Goal: Complete application form

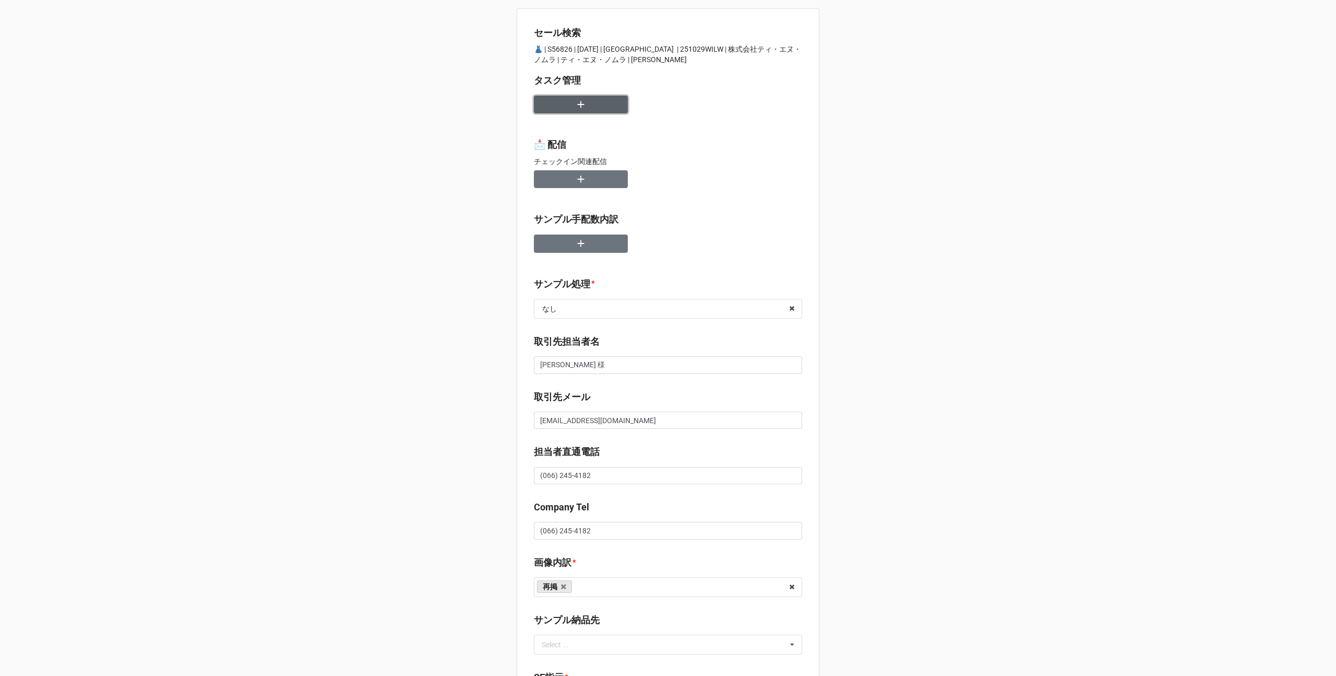
click at [578, 106] on icon "button" at bounding box center [581, 104] width 7 height 7
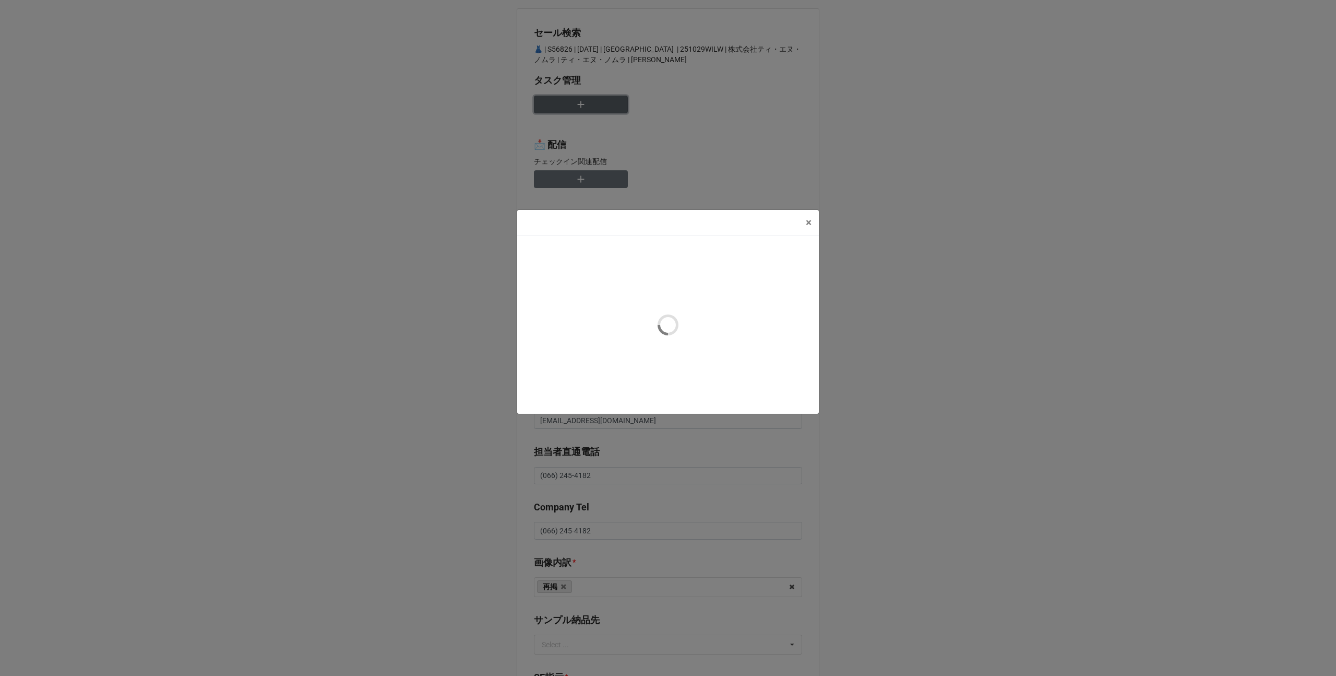
type textarea "x"
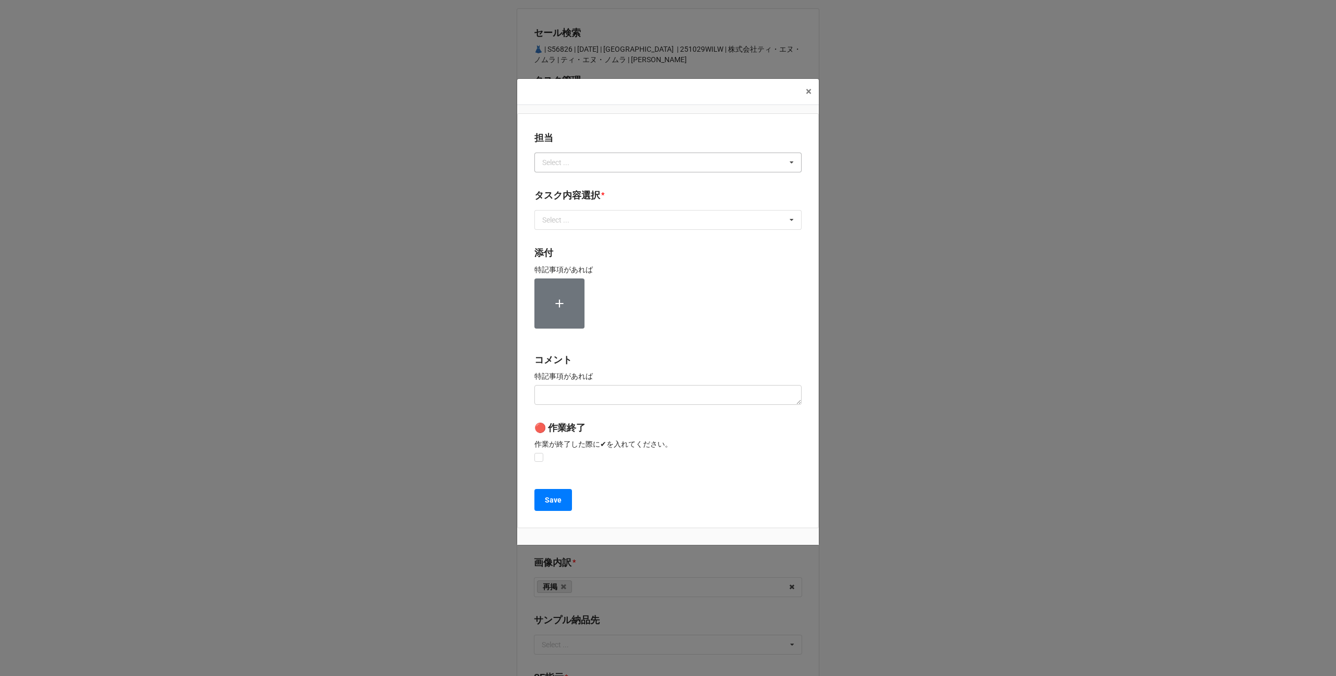
click at [567, 166] on div "Select ..." at bounding box center [562, 162] width 45 height 12
type input "川島"
click at [562, 181] on div "川島" at bounding box center [668, 181] width 266 height 19
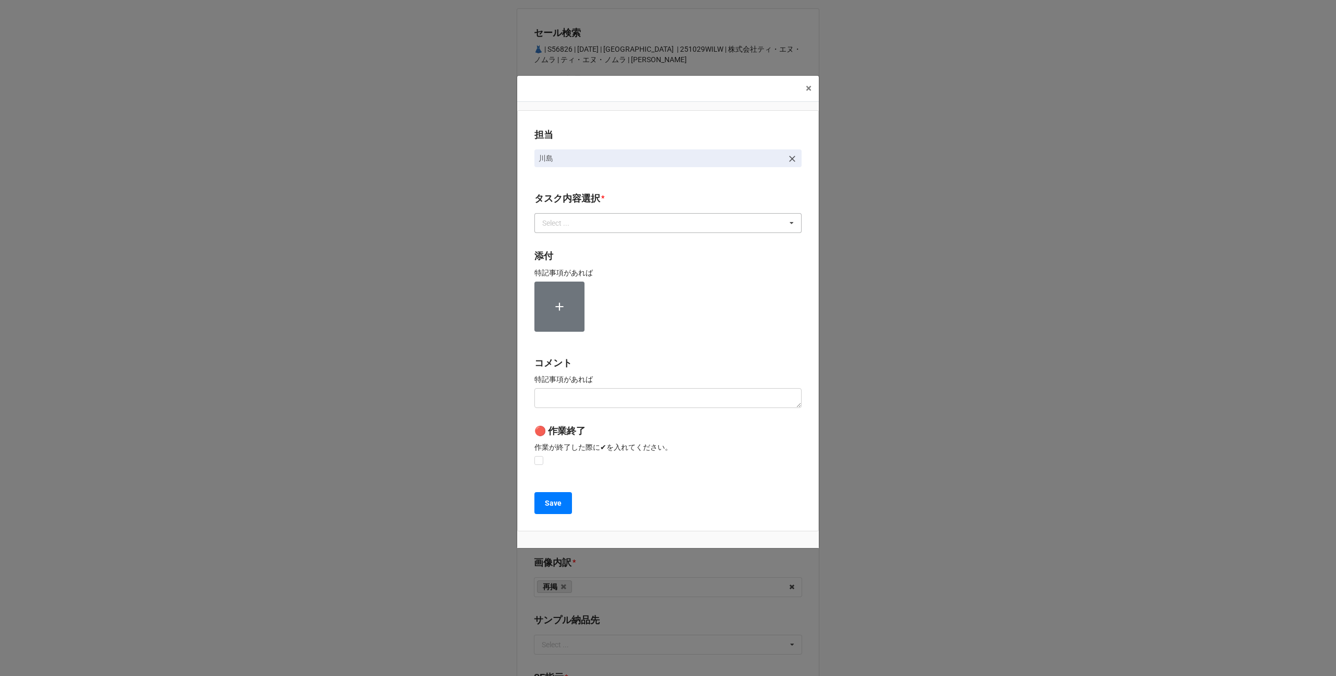
click at [561, 223] on div "Select ..." at bounding box center [562, 223] width 45 height 12
click at [566, 299] on span "2.期待値精査" at bounding box center [564, 300] width 43 height 8
click at [530, 305] on div "担当 川島 タスク内容選択 * 2.期待値精査 1~13一気通貫に作業中 0.リスト催促 1.リスト回収/再掲検索 3.画像/サンプル手配(画像内訳) 4.C…" at bounding box center [668, 320] width 302 height 421
click at [537, 456] on label at bounding box center [539, 456] width 9 height 0
checkbox input "true"
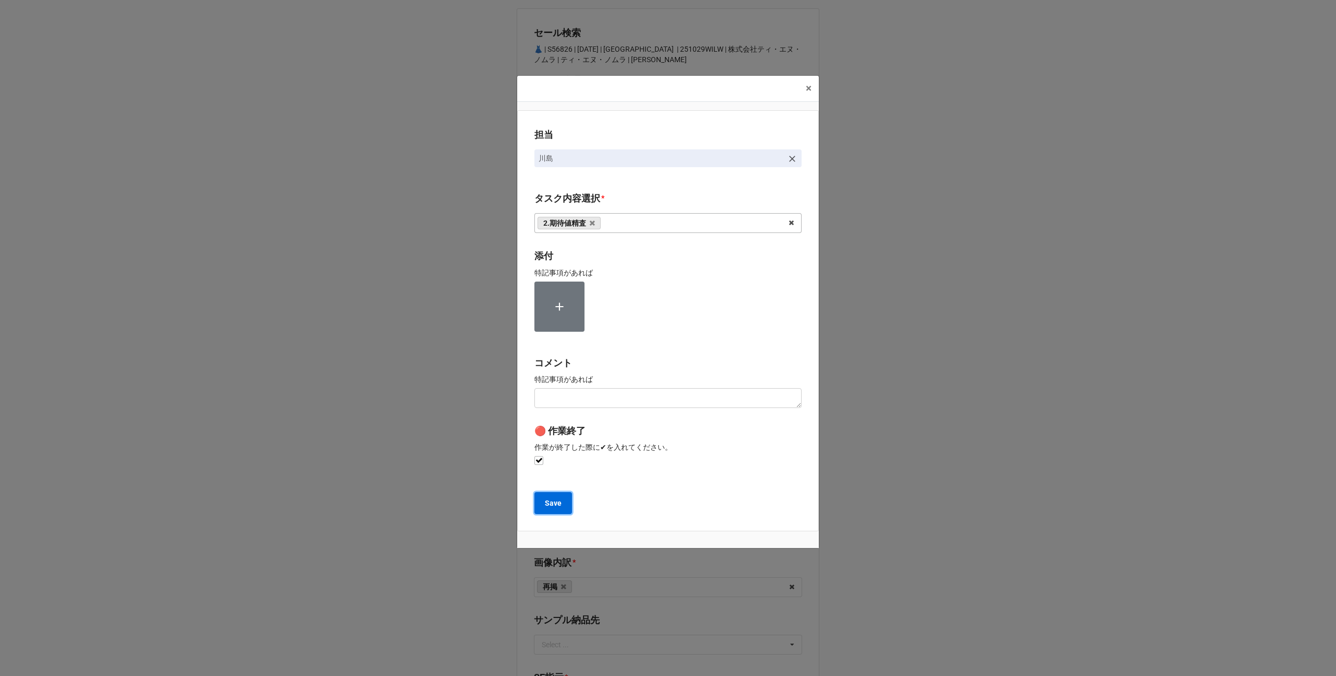
click at [546, 503] on b "Save" at bounding box center [553, 503] width 17 height 11
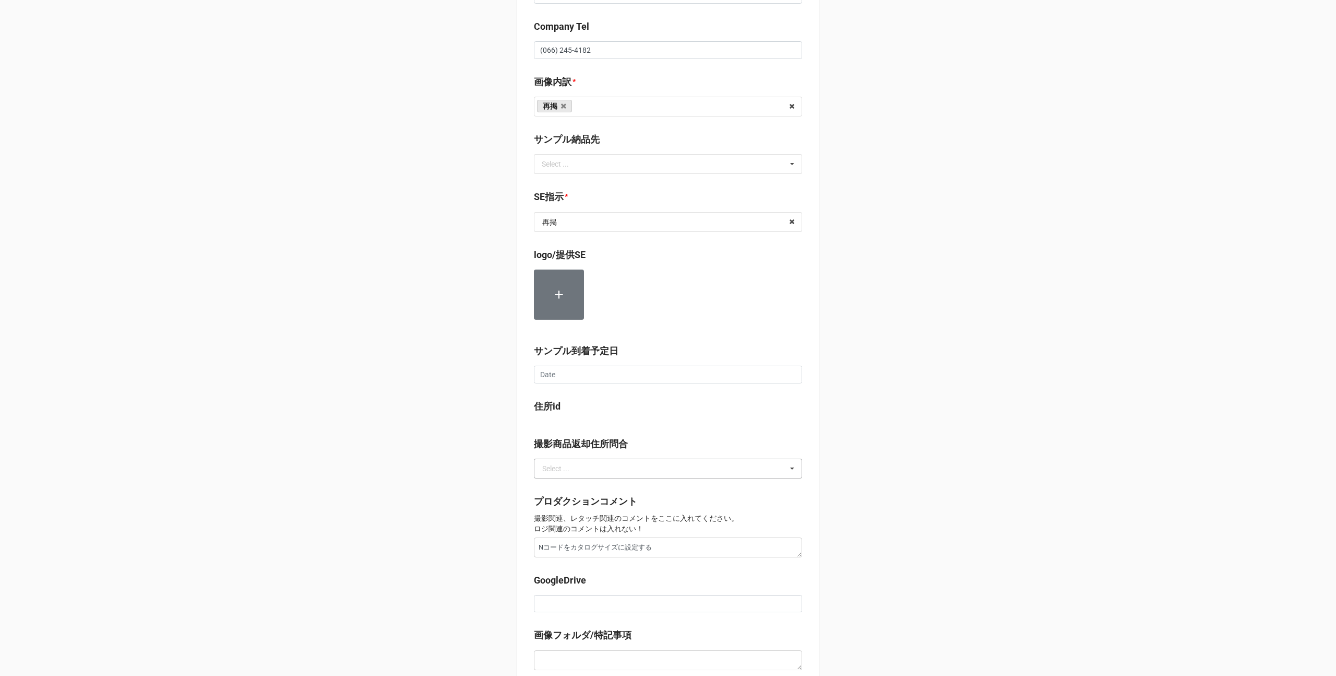
scroll to position [542, 0]
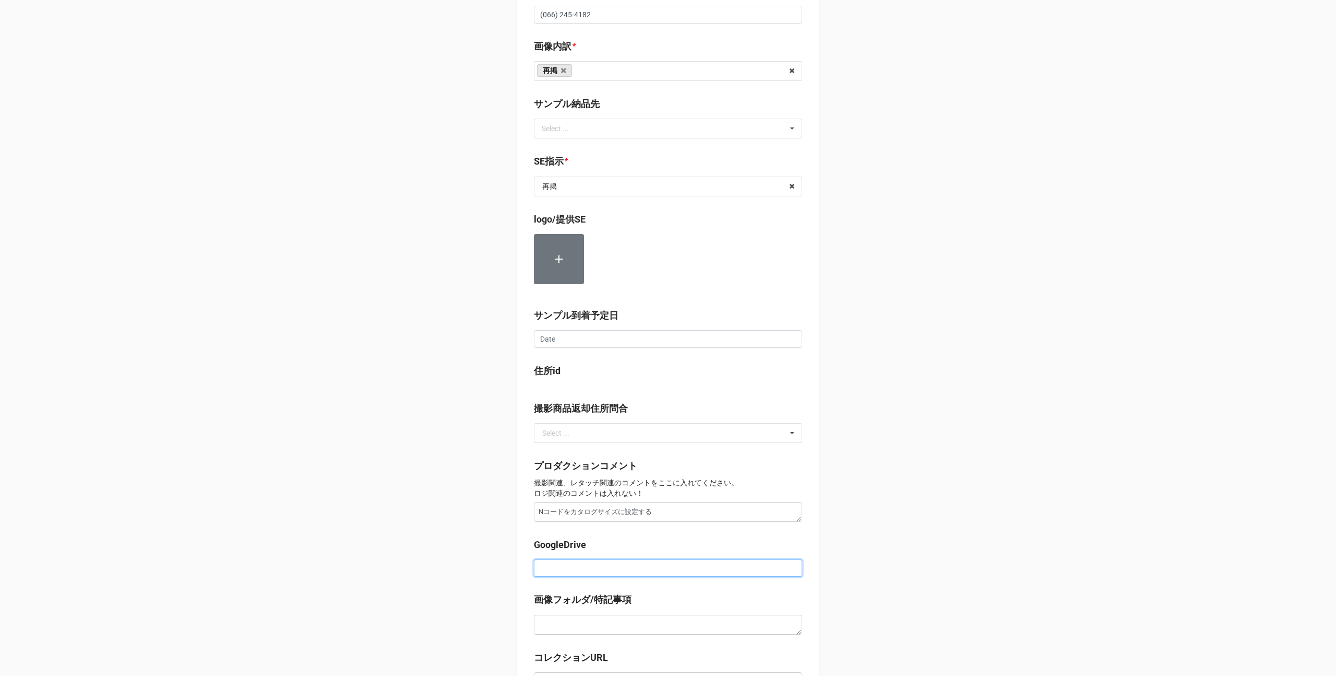
click at [575, 568] on input at bounding box center [668, 568] width 268 height 18
paste input "https://docs.google.com/spreadsheets/d/1vAGjY0OUQQZYSe4Tb-DilD2dXAe53sGp/edit?g…"
type textarea "x"
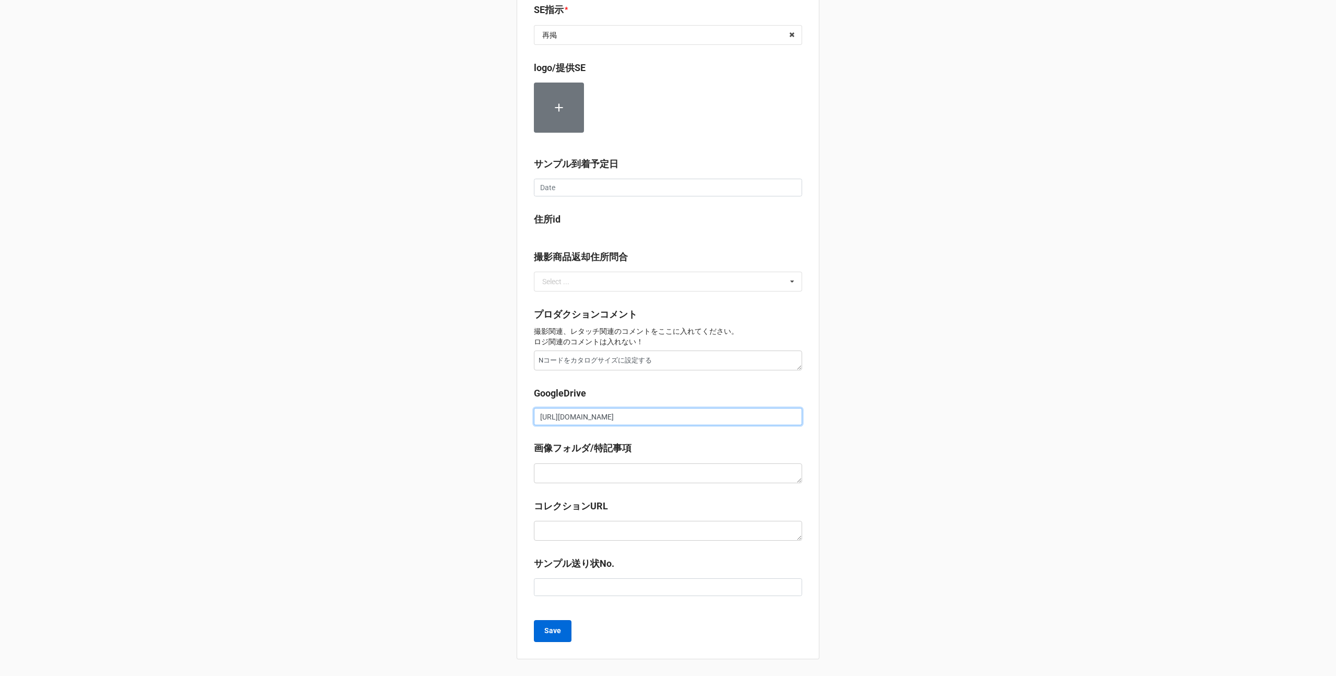
type input "https://docs.google.com/spreadsheets/d/1vAGjY0OUQQZYSe4Tb-DilD2dXAe53sGp/edit?g…"
click at [558, 632] on b "Save" at bounding box center [552, 630] width 17 height 11
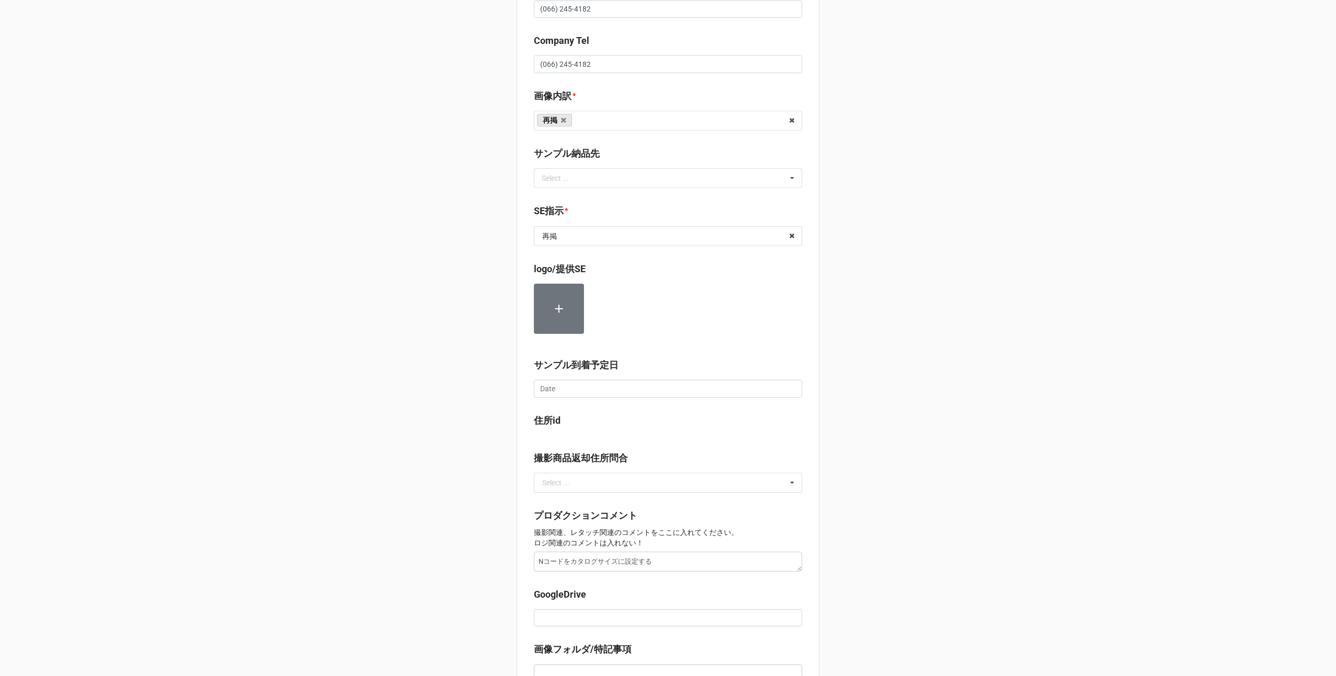
scroll to position [511, 0]
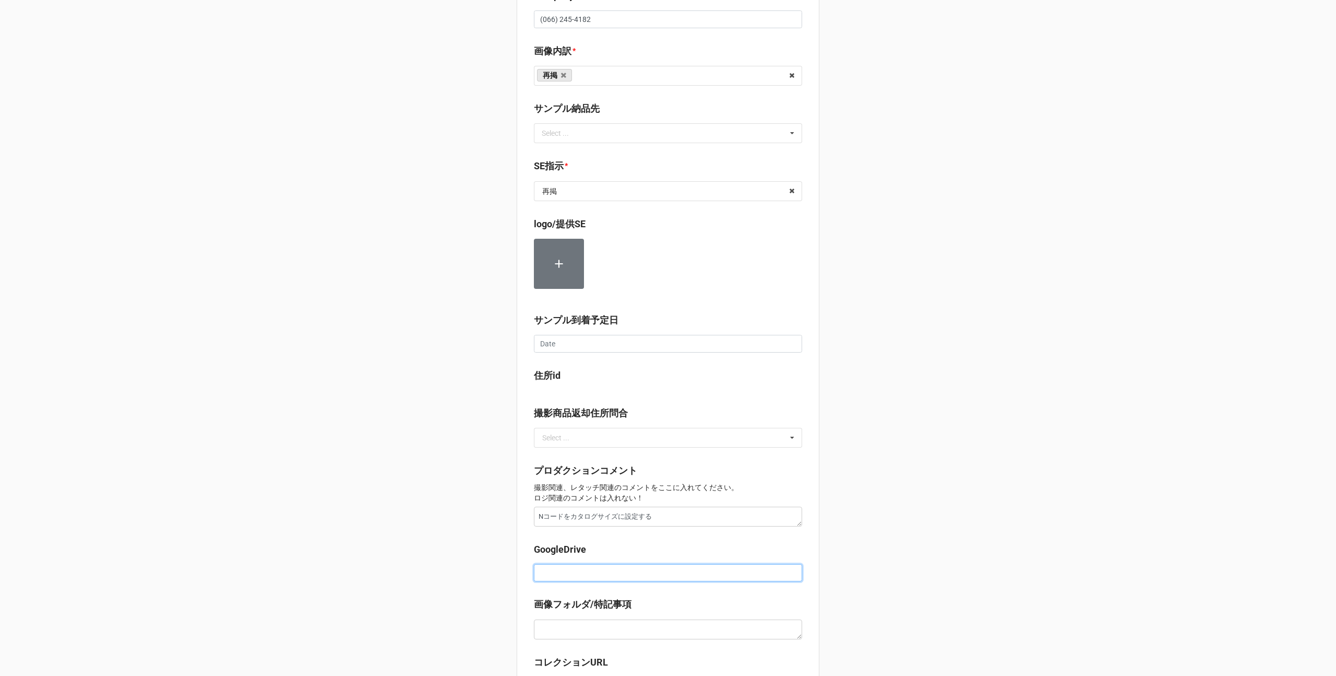
click at [558, 576] on input at bounding box center [668, 573] width 268 height 18
paste input "[URL][DOMAIN_NAME]"
type textarea "x"
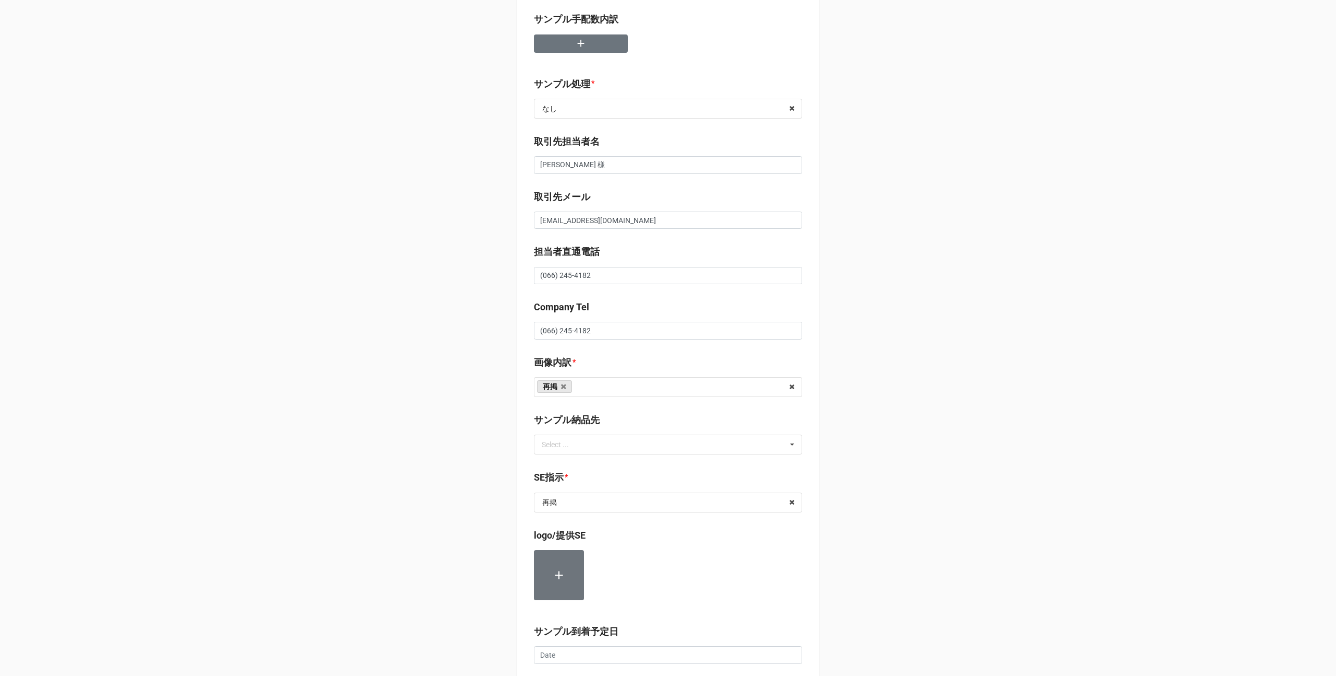
scroll to position [0, 0]
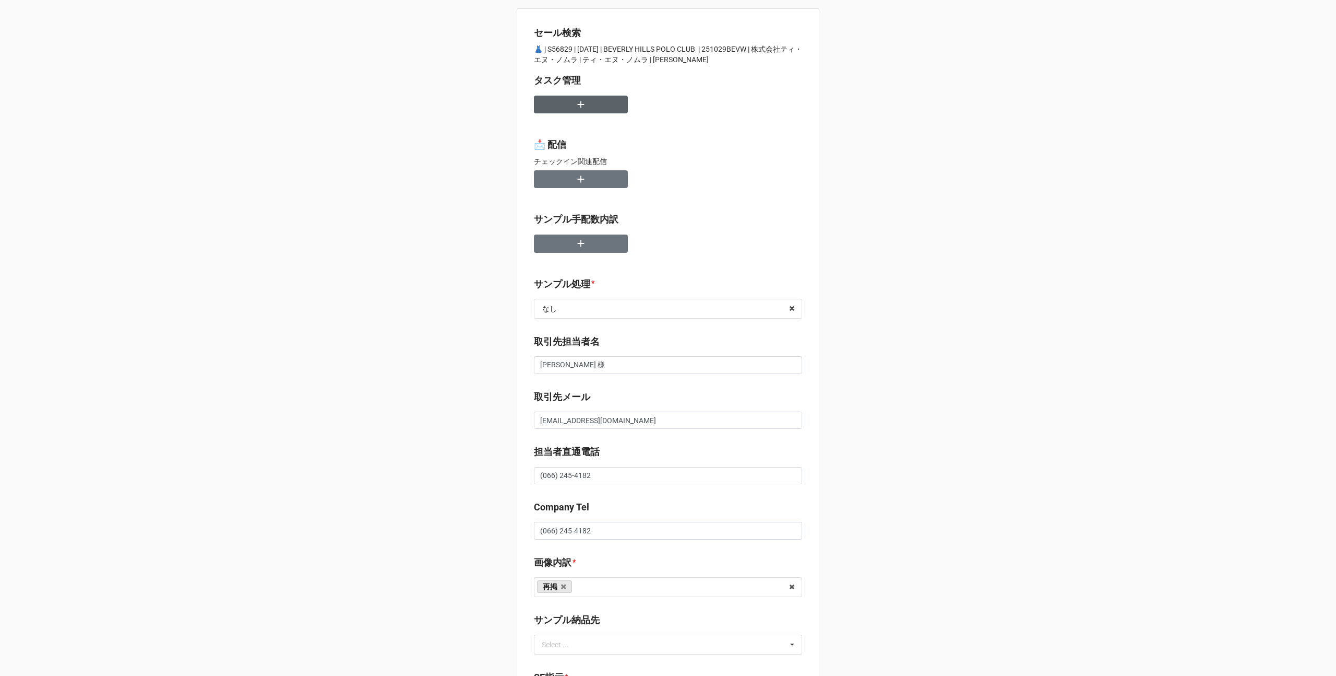
type input "https://docs.google.com/spreadsheets/d/15M0onloI87G0BWvBl5mPKbJ1dJEI2u8b/edit?g…"
click at [579, 101] on icon "button" at bounding box center [580, 104] width 11 height 11
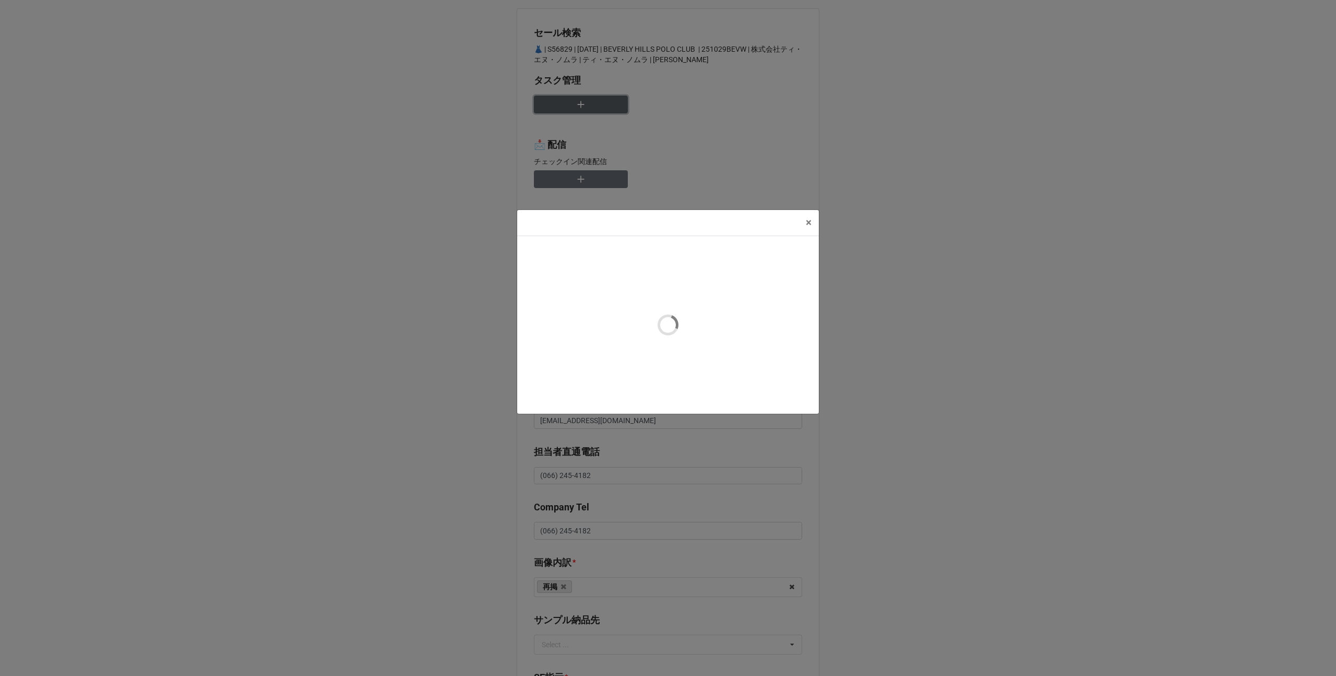
type textarea "x"
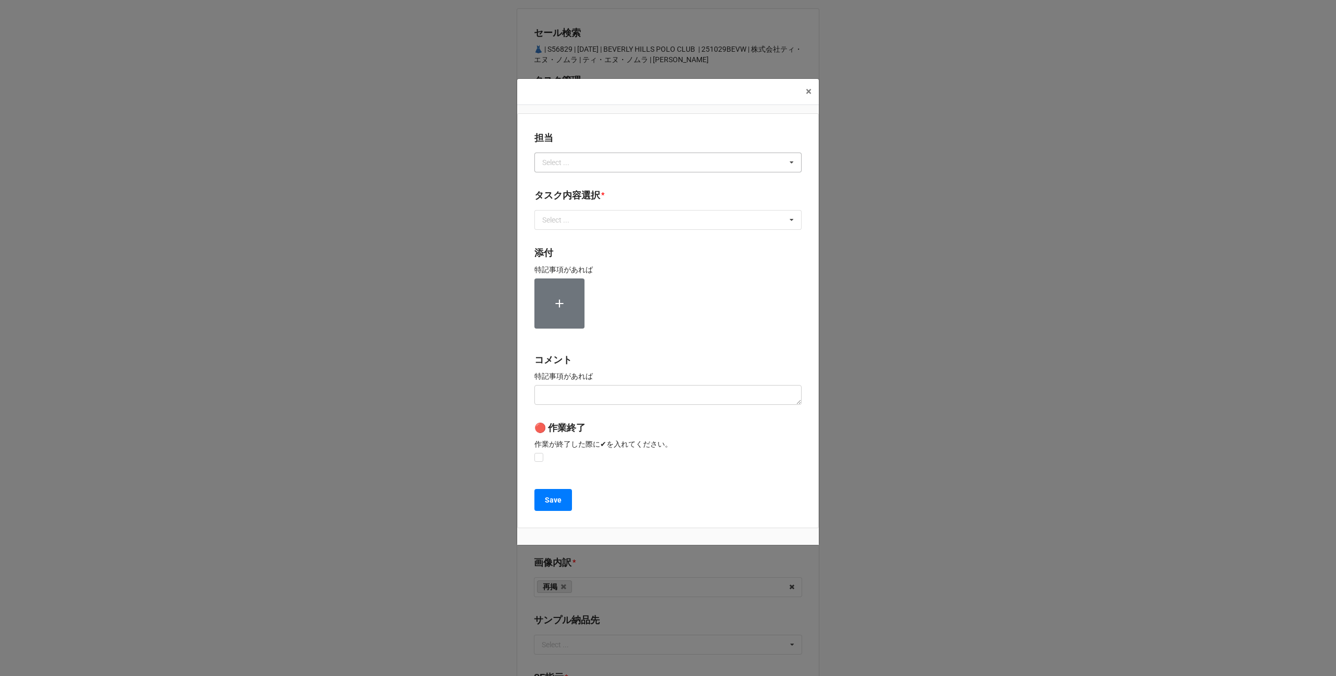
click at [597, 164] on div "Select ... No results found." at bounding box center [668, 162] width 267 height 20
type input "川島"
click at [584, 177] on div "川島" at bounding box center [668, 181] width 266 height 19
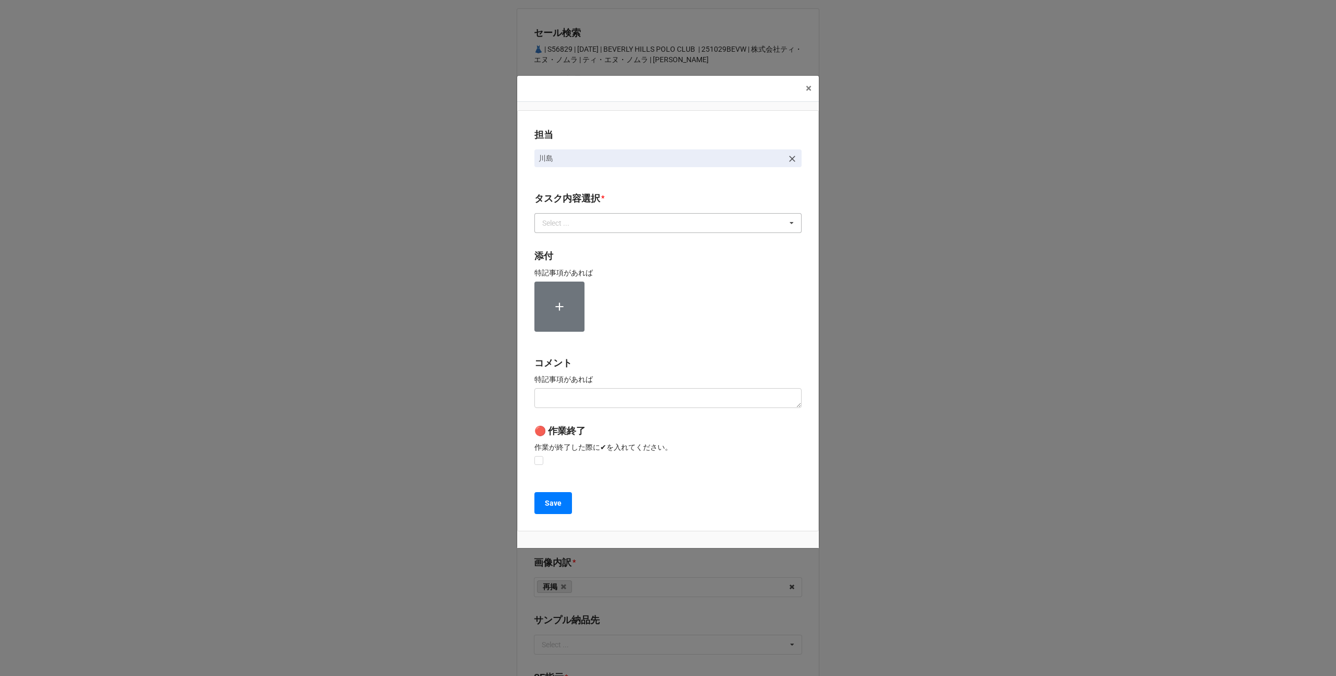
click at [583, 232] on div "Select ... 1~13一気通貫に作業中 0.リスト催促 1.リスト回収/再掲検索 2.期待値精査 3.画像/サンプル手配(画像内訳) 4.Checki…" at bounding box center [668, 223] width 267 height 20
click at [572, 302] on span "2.期待値精査" at bounding box center [564, 300] width 43 height 8
click at [526, 307] on div "担当 川島 タスク内容選択 * 2.期待値精査 1~13一気通貫に作業中 0.リスト催促 1.リスト回収/再掲検索 3.画像/サンプル手配(画像内訳) 4.C…" at bounding box center [668, 320] width 302 height 421
click at [538, 456] on label at bounding box center [539, 456] width 9 height 0
checkbox input "true"
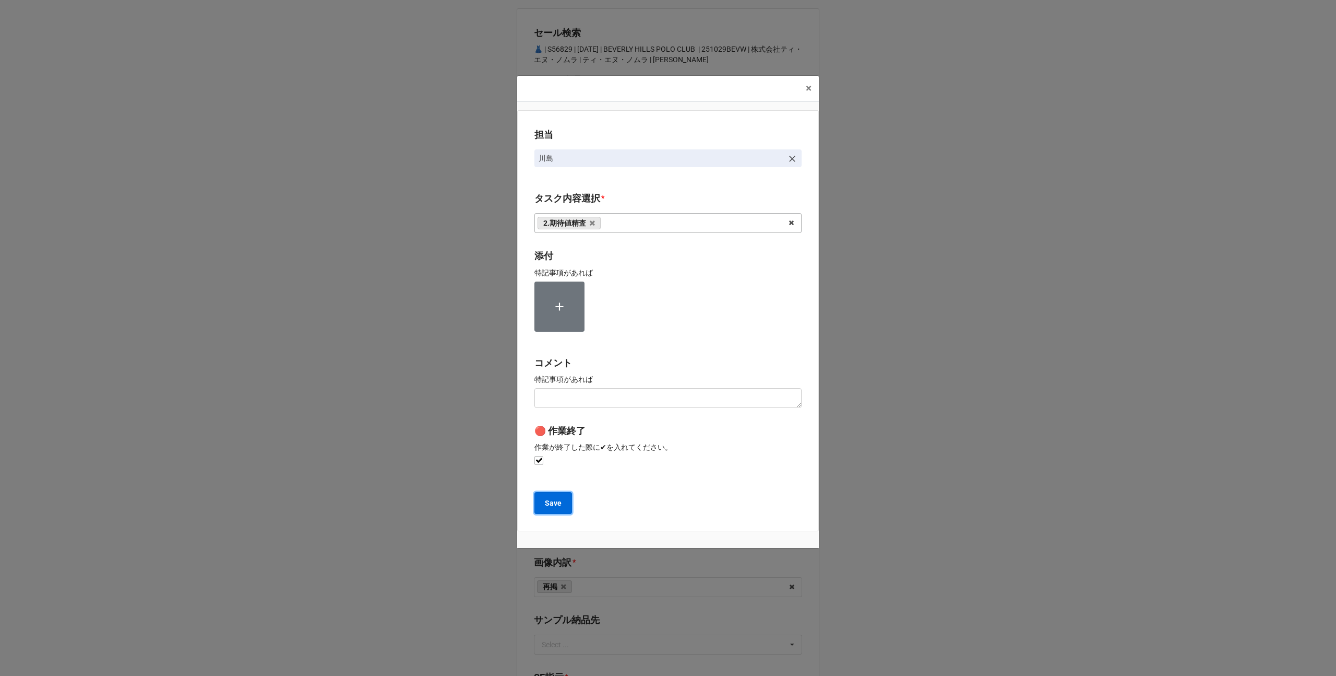
click at [558, 503] on b "Save" at bounding box center [553, 503] width 17 height 11
type textarea "x"
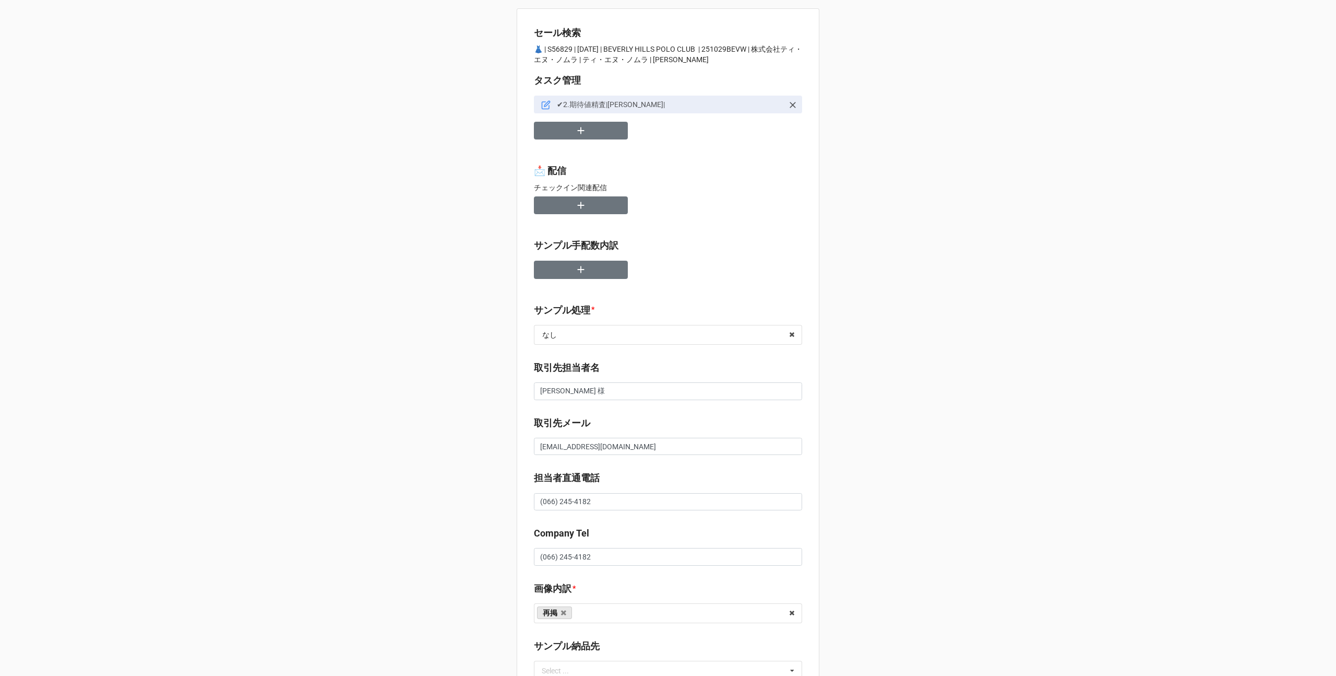
click at [369, 255] on div "セール検索 👗 | S56829 | 10/29 (水) | BEVERLY HILLS POLO CLUB | 251029BEVW | 株式会社ティ・エヌ…" at bounding box center [668, 684] width 1336 height 1369
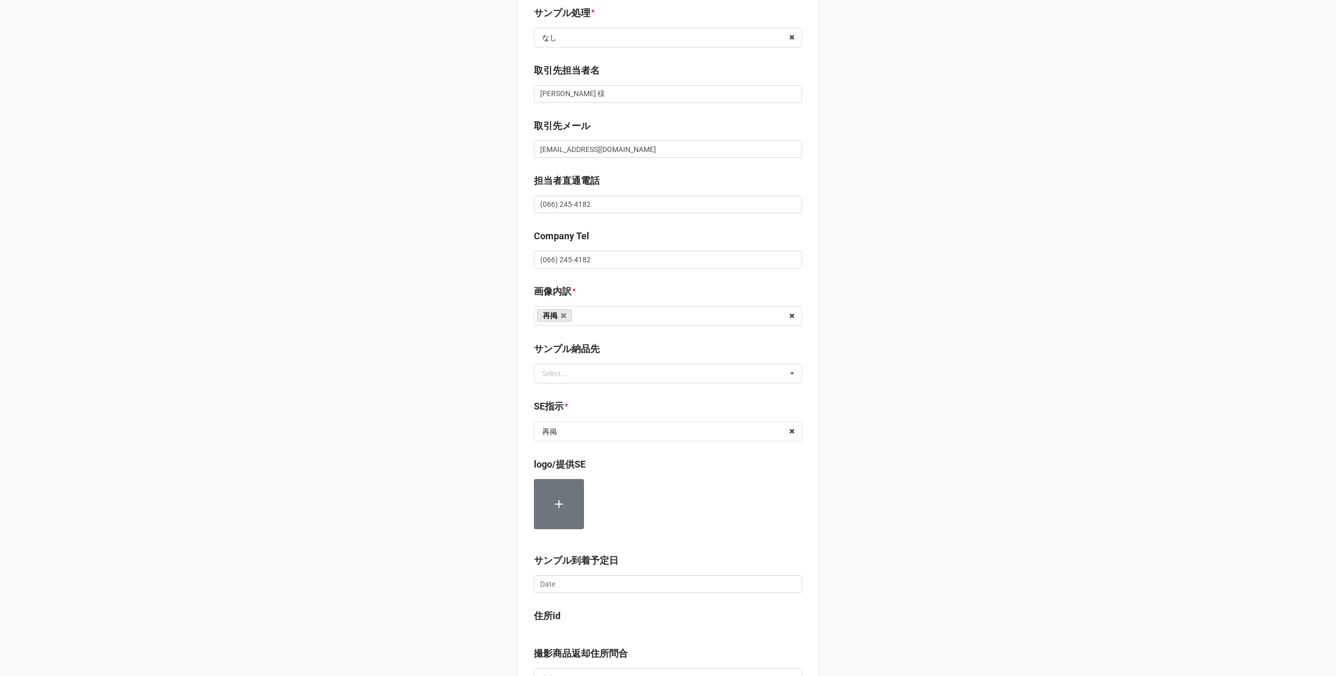
scroll to position [694, 0]
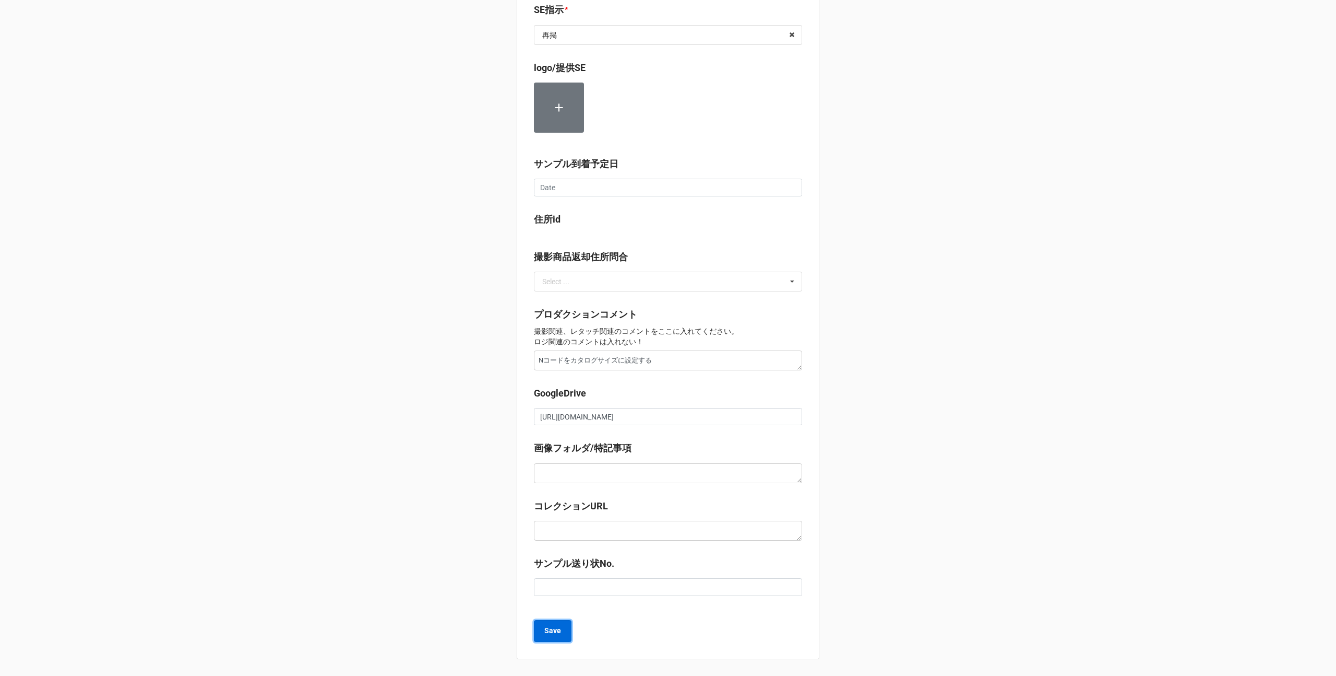
click at [550, 631] on b "Save" at bounding box center [552, 630] width 17 height 11
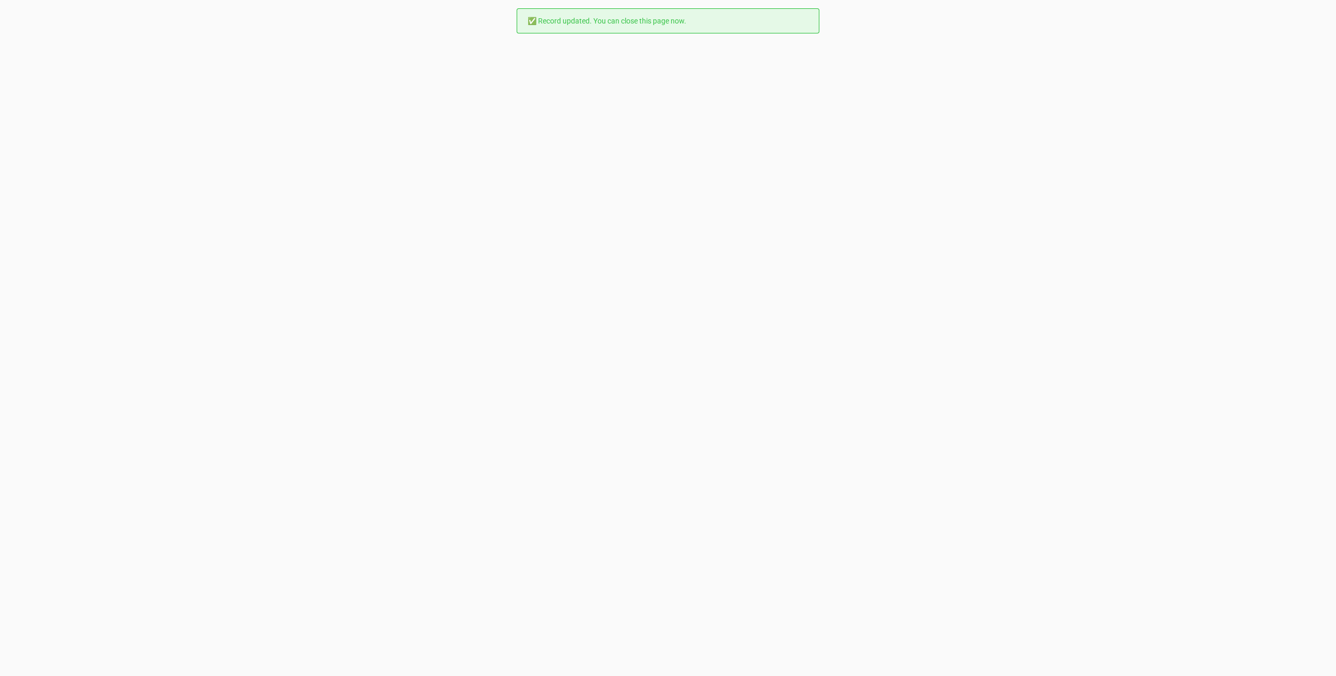
scroll to position [0, 0]
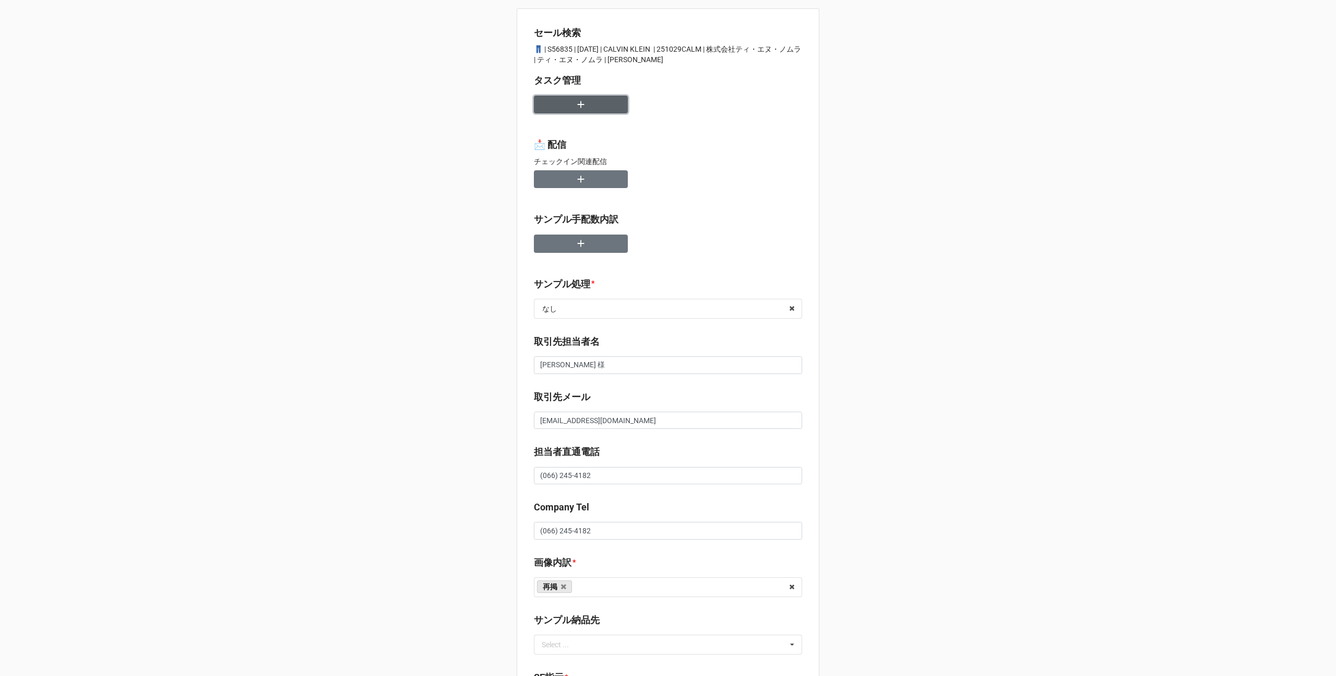
click at [571, 102] on button "button" at bounding box center [581, 105] width 94 height 18
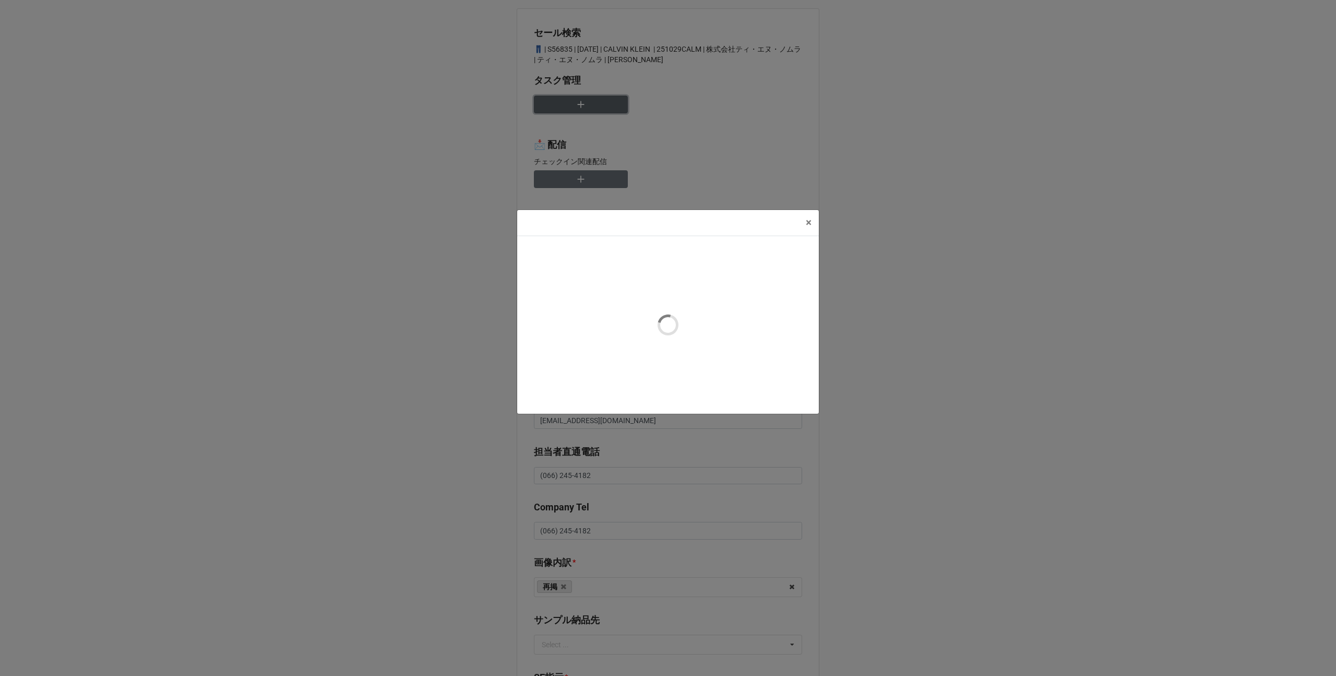
type textarea "x"
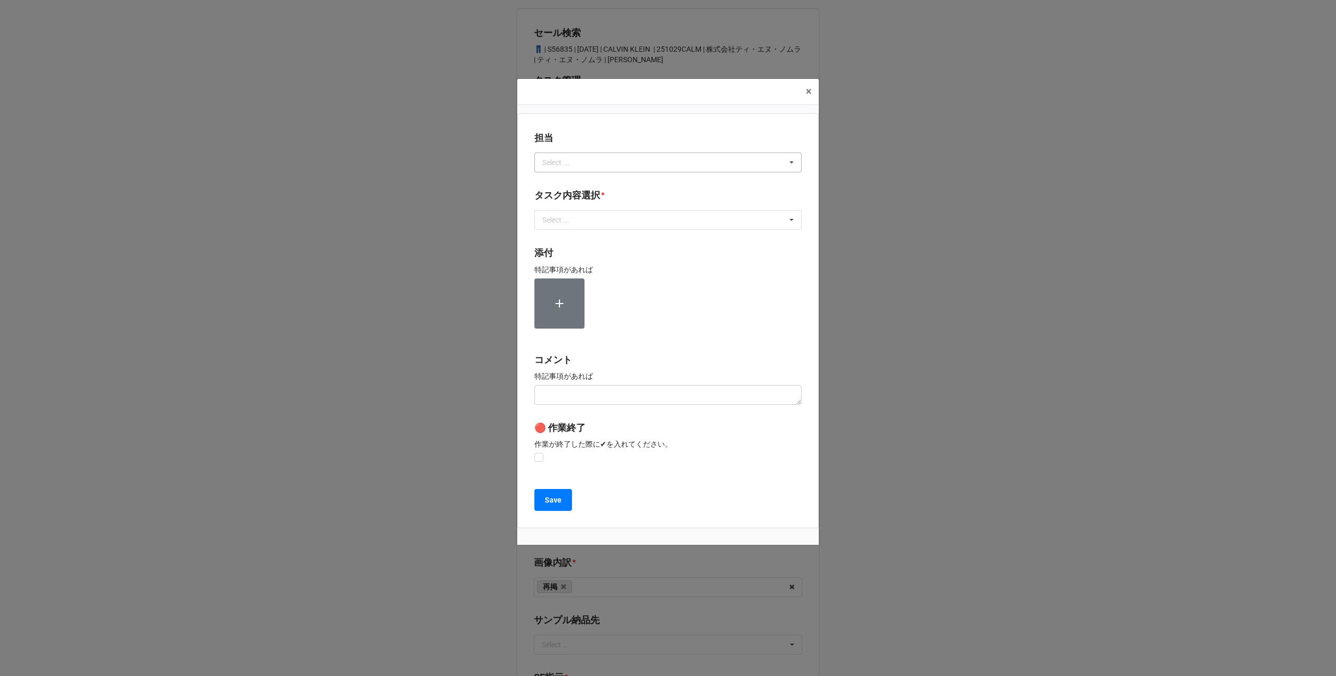
click at [563, 162] on div "Select ..." at bounding box center [562, 162] width 45 height 12
type input "川島"
click at [557, 182] on span "川島" at bounding box center [550, 181] width 15 height 8
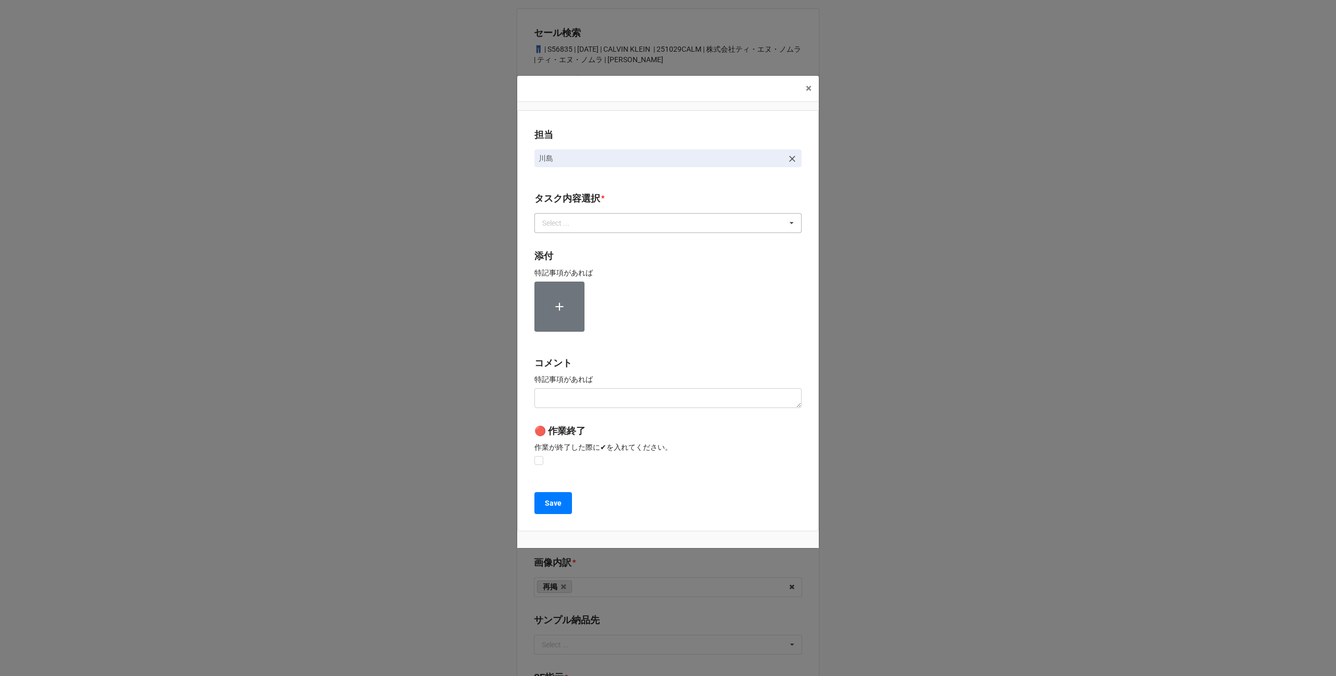
click at [556, 228] on div "Select ..." at bounding box center [562, 223] width 45 height 12
click at [565, 297] on span "2.期待値精査" at bounding box center [564, 300] width 43 height 8
click at [541, 456] on label at bounding box center [539, 456] width 9 height 0
checkbox input "true"
click at [552, 500] on b "Save" at bounding box center [553, 503] width 17 height 11
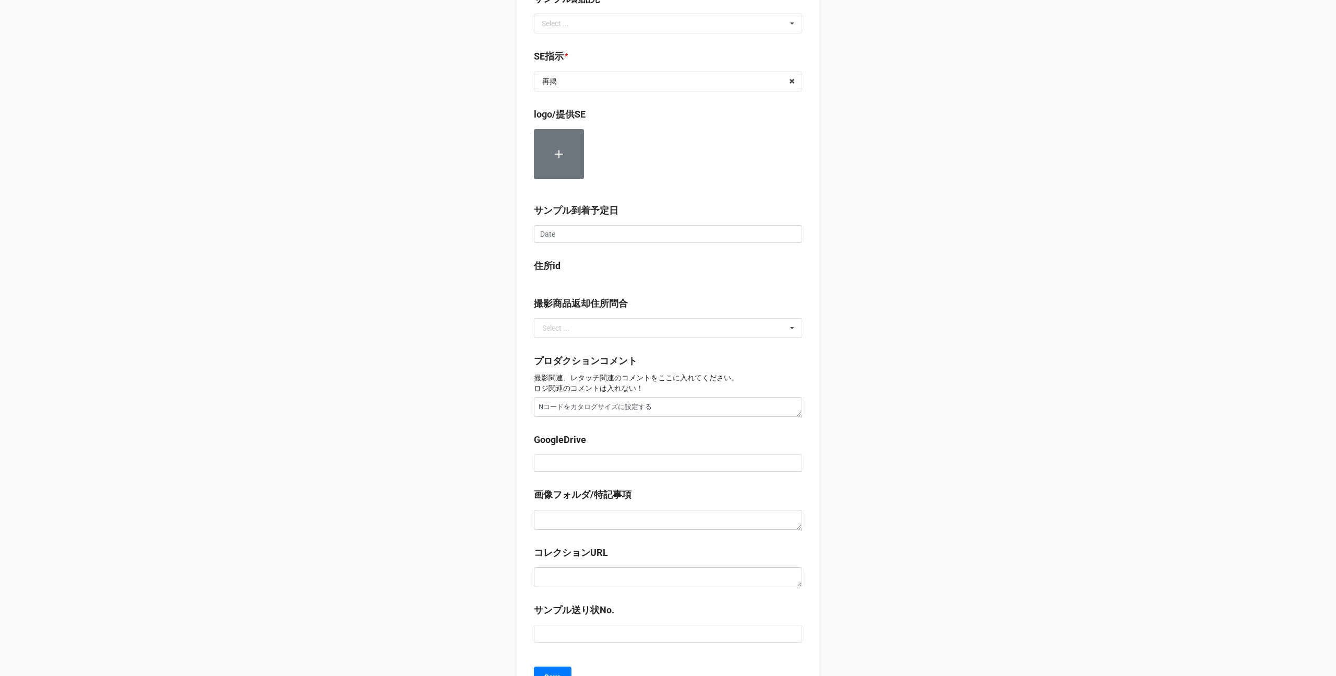
scroll to position [694, 0]
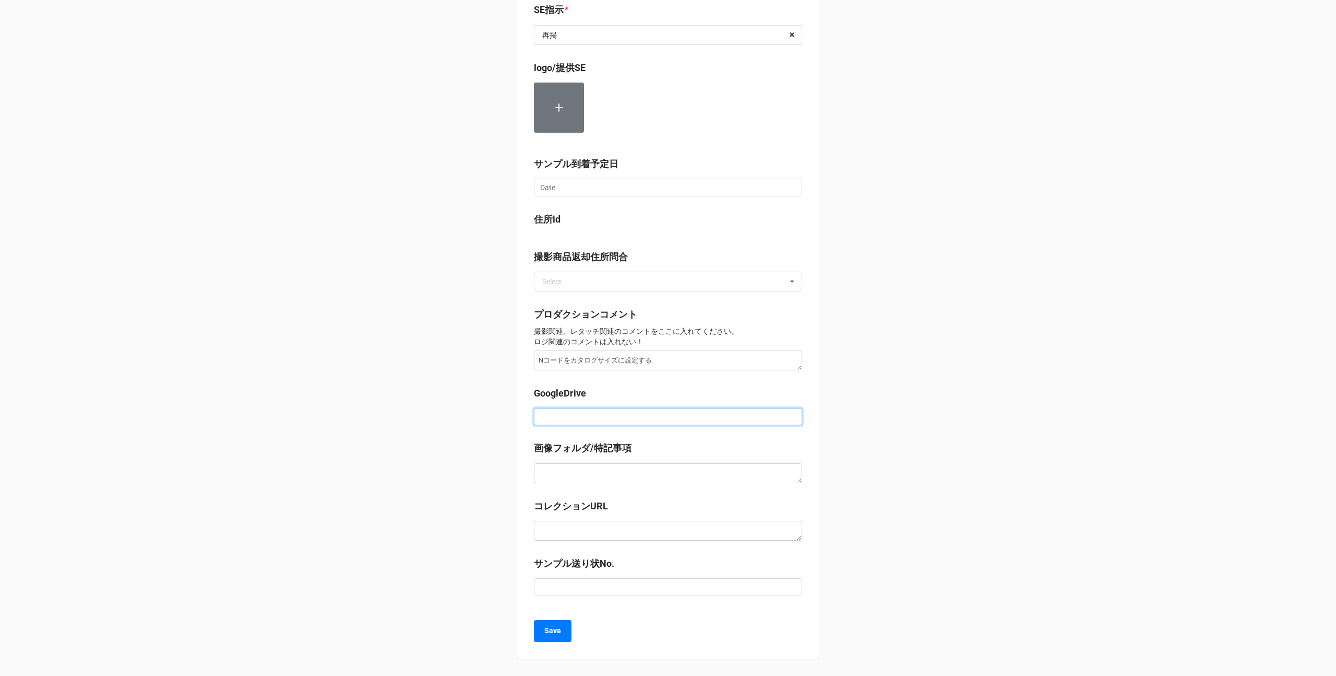
click at [559, 412] on input at bounding box center [668, 417] width 268 height 18
paste input "[URL][DOMAIN_NAME]"
type textarea "x"
type input "[URL][DOMAIN_NAME]"
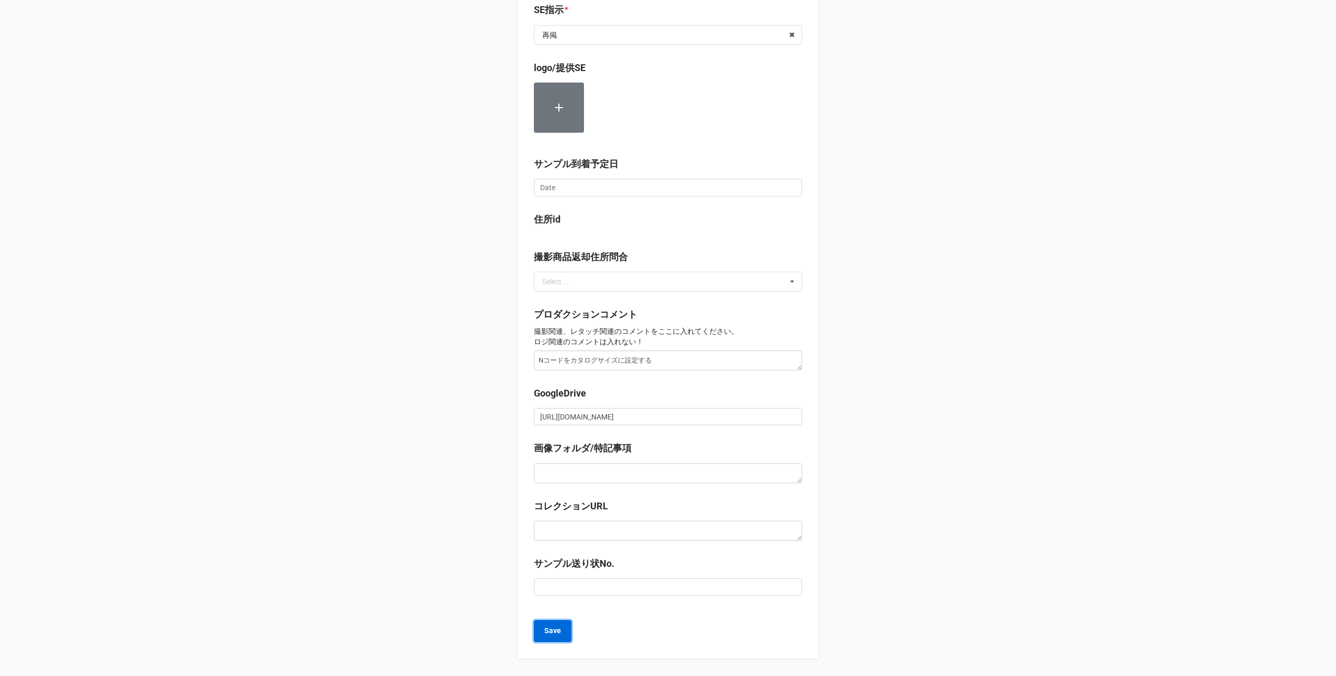
click at [554, 633] on b "Save" at bounding box center [552, 630] width 17 height 11
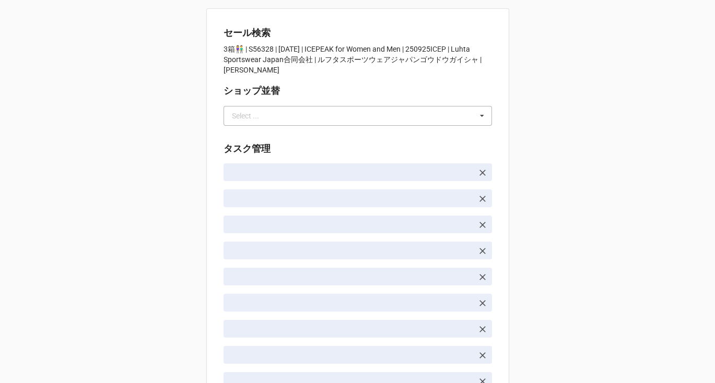
click at [239, 115] on div "Select ..." at bounding box center [245, 115] width 27 height 7
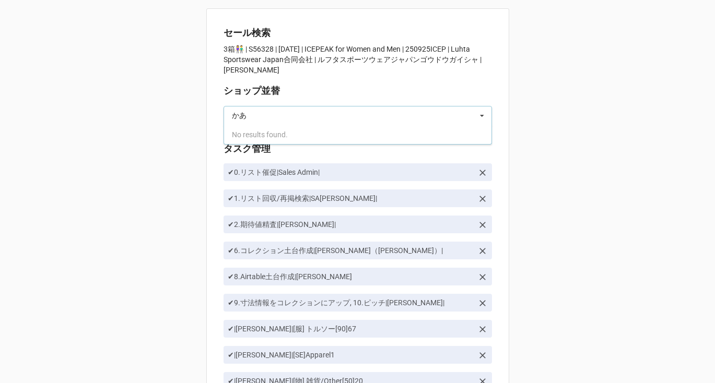
type input "か"
type input "川島"
click at [244, 132] on span "川島" at bounding box center [239, 135] width 15 height 8
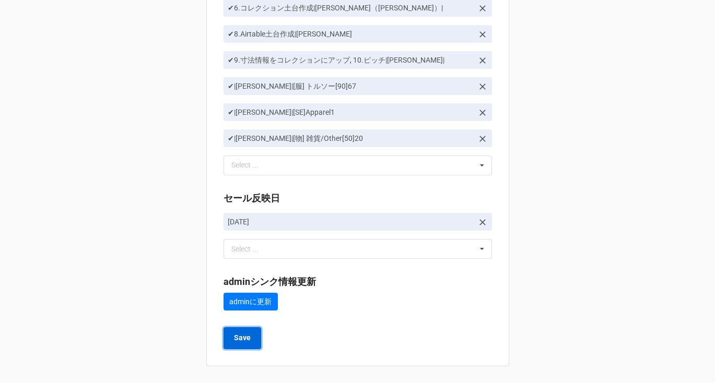
click at [252, 341] on button "Save" at bounding box center [242, 338] width 38 height 22
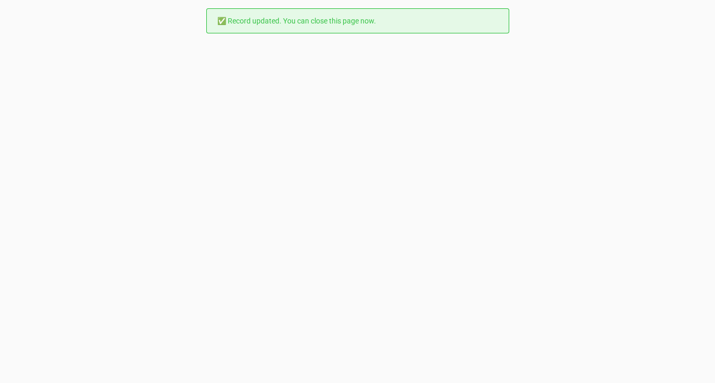
scroll to position [0, 0]
click at [252, 341] on div "✅ Record updated. You can close this page now." at bounding box center [357, 191] width 715 height 383
